Goal: Task Accomplishment & Management: Use online tool/utility

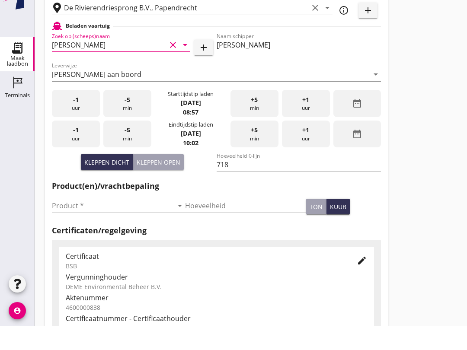
scroll to position [123, 0]
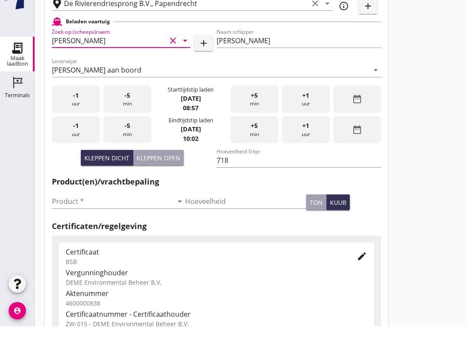
click at [65, 218] on input "Product *" at bounding box center [112, 225] width 121 height 14
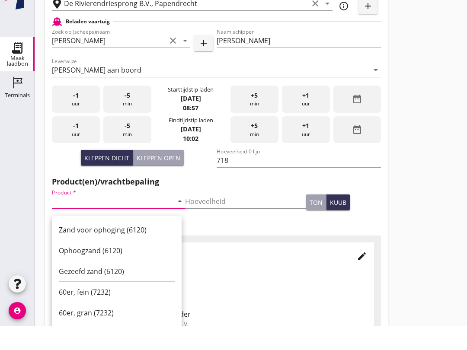
click at [73, 269] on div "Ophoogzand (6120)" at bounding box center [117, 274] width 116 height 10
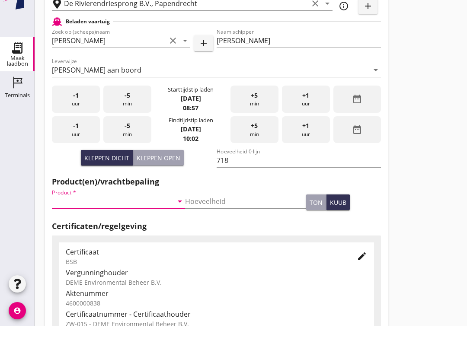
type input "Ophoogzand (6120)"
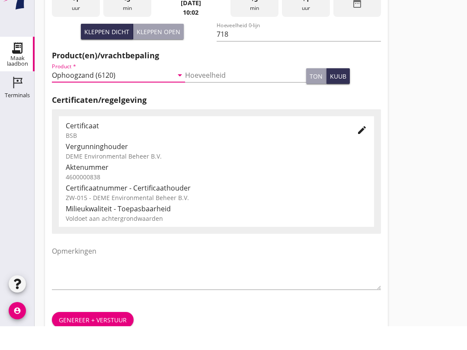
scroll to position [275, 0]
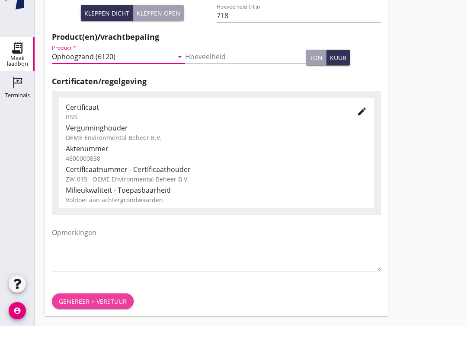
click at [80, 321] on div "Genereer + verstuur" at bounding box center [93, 325] width 68 height 9
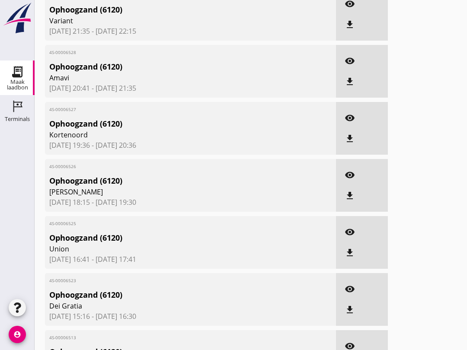
click at [24, 118] on div "Terminals" at bounding box center [17, 119] width 25 height 6
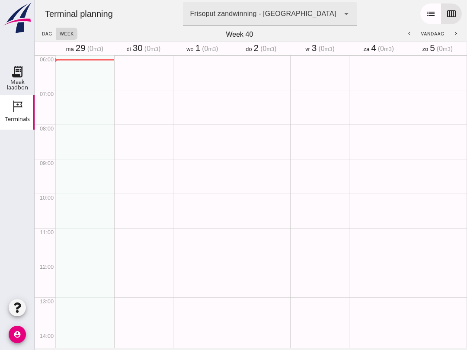
scroll to position [9, 0]
click at [59, 37] on button "week" at bounding box center [67, 34] width 22 height 12
click at [45, 34] on span "dag" at bounding box center [46, 34] width 11 height 5
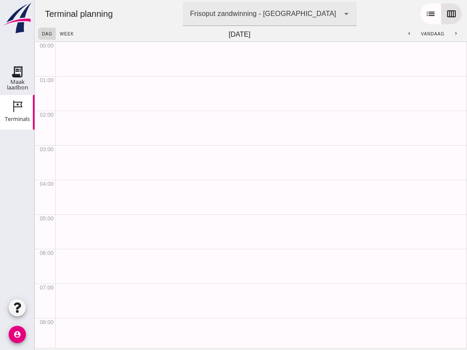
click at [70, 37] on button "week" at bounding box center [67, 34] width 22 height 12
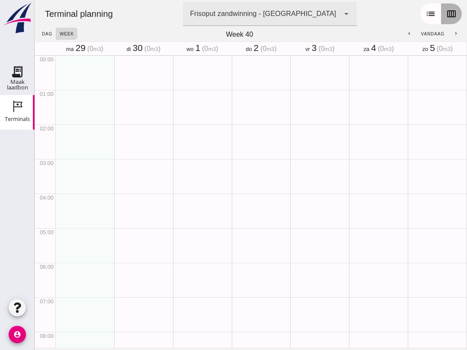
click at [456, 19] on button "calendar_view_week" at bounding box center [451, 13] width 21 height 21
click at [15, 66] on icon "Maak laadbon" at bounding box center [17, 72] width 14 height 14
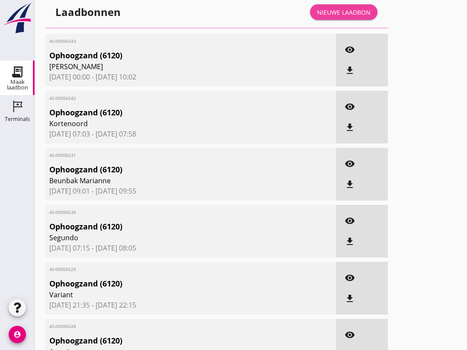
click at [343, 17] on div "Nieuwe laadbon" at bounding box center [344, 12] width 54 height 9
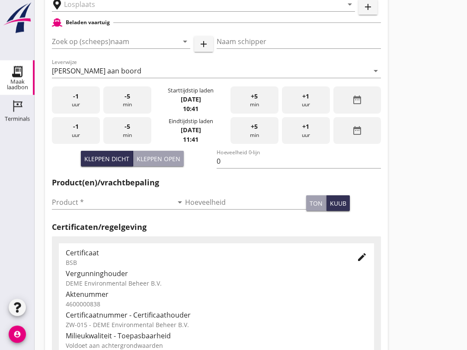
scroll to position [146, 0]
click at [64, 206] on input "Product *" at bounding box center [112, 202] width 121 height 14
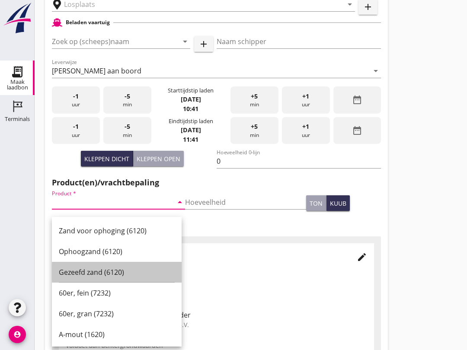
click at [66, 271] on div "Gezeefd zand (6120)" at bounding box center [117, 272] width 116 height 10
type input "Gezeefd zand (6120)"
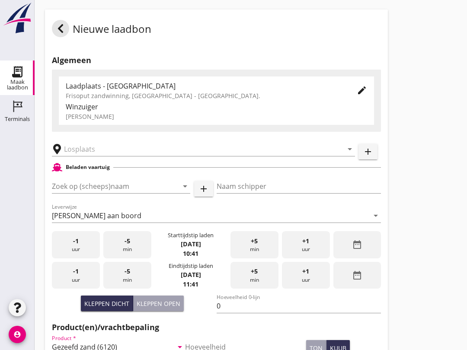
scroll to position [0, 0]
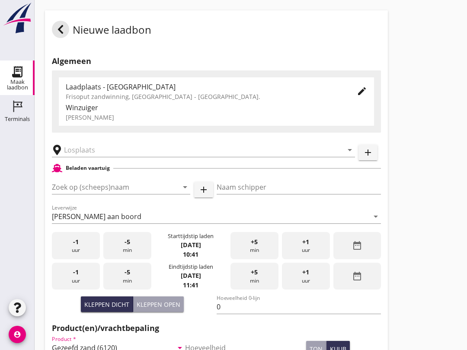
click at [75, 157] on input "text" at bounding box center [197, 150] width 267 height 14
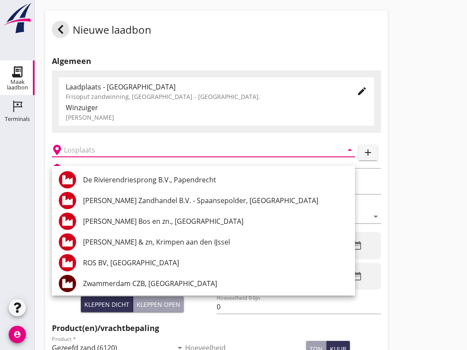
click at [23, 228] on div at bounding box center [17, 213] width 35 height 165
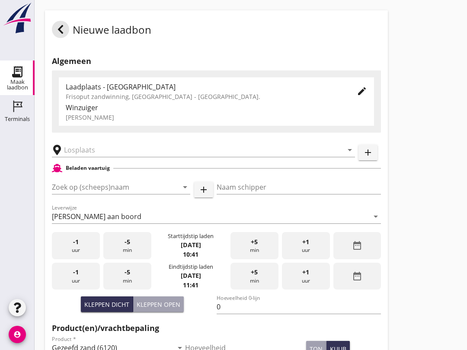
click at [67, 192] on input "Zoek op (scheeps)naam" at bounding box center [109, 187] width 114 height 14
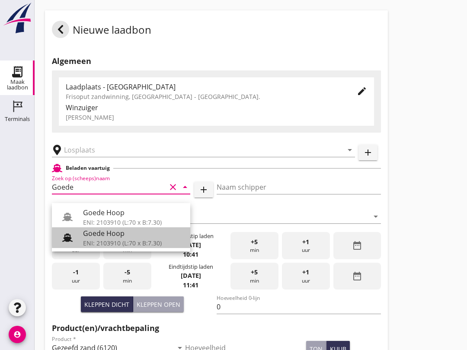
click at [154, 247] on div "ENI: 2103910 (L:70 x B:7.30)" at bounding box center [133, 243] width 100 height 9
type input "Goede Hoop"
type input "[PERSON_NAME]"
type input "555"
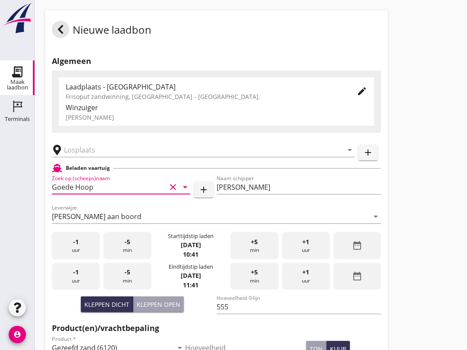
click at [125, 245] on div "-5 min" at bounding box center [127, 245] width 48 height 27
